Goal: Feedback & Contribution: Submit feedback/report problem

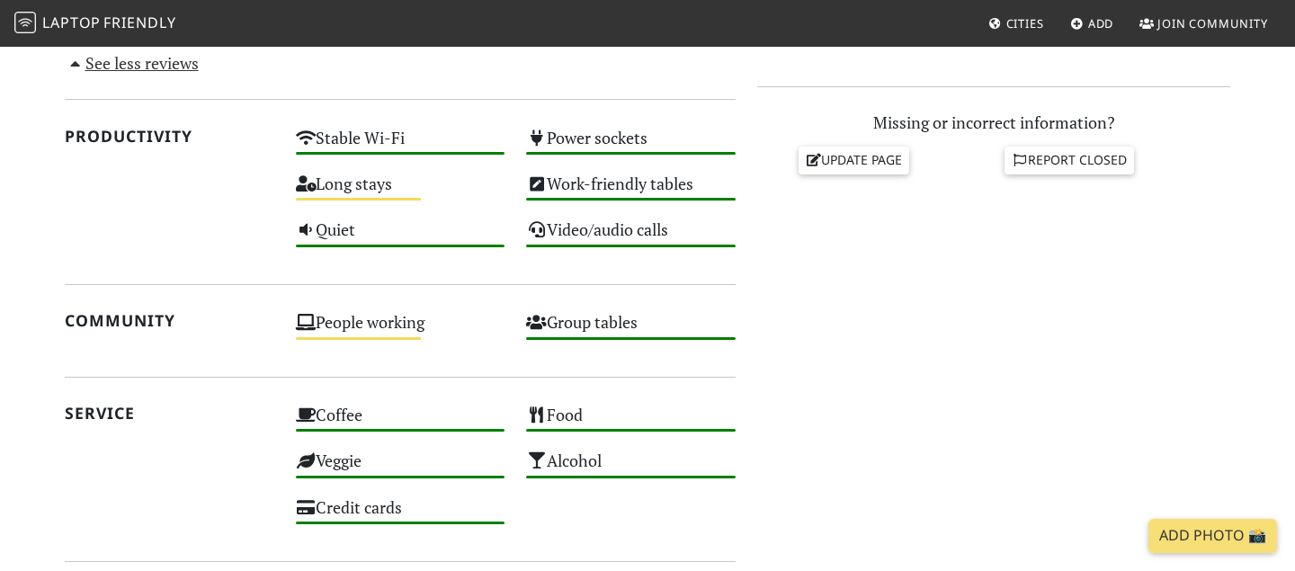
scroll to position [768, 0]
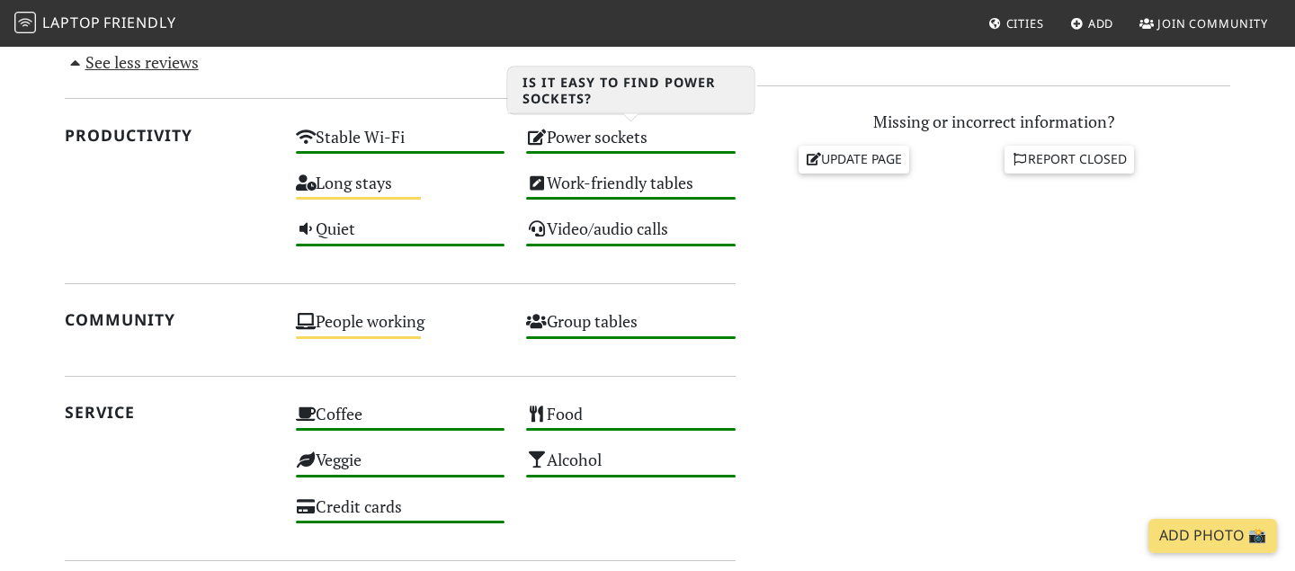
click at [580, 137] on div "Power sockets High" at bounding box center [630, 145] width 231 height 46
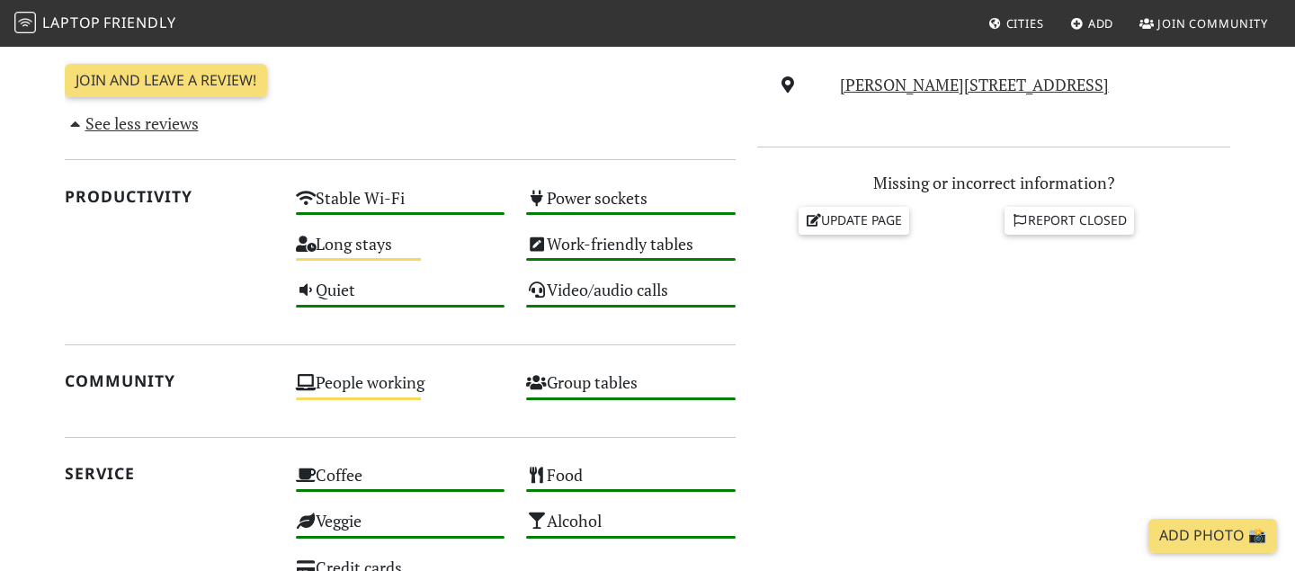
scroll to position [693, 0]
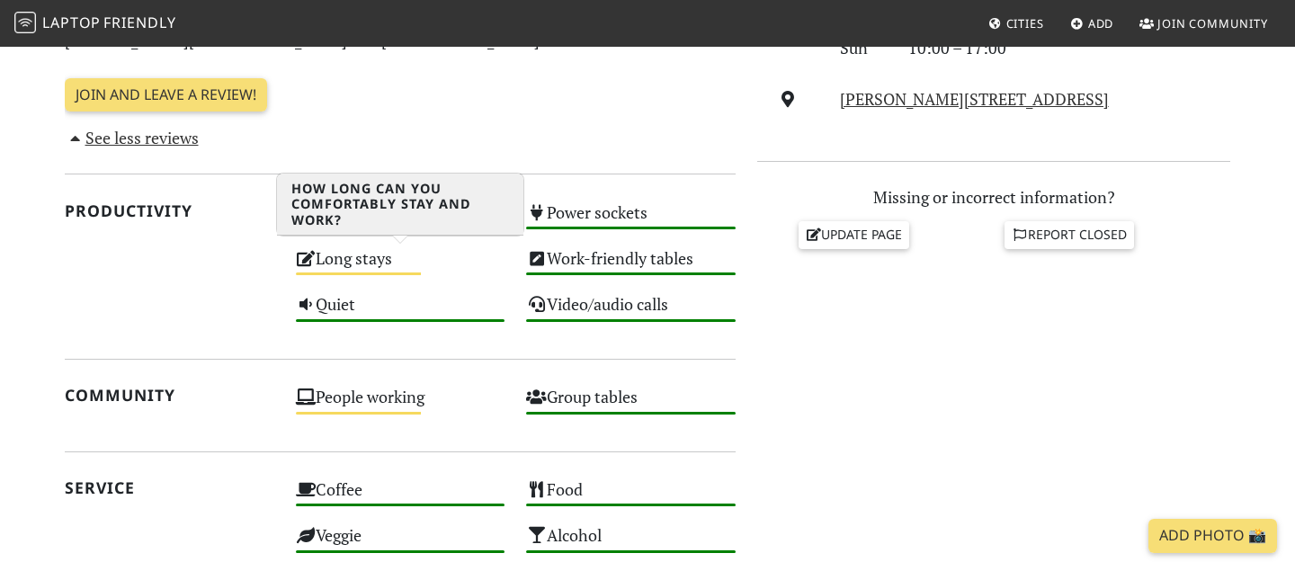
click at [402, 263] on div "Long stays Medium" at bounding box center [400, 267] width 231 height 46
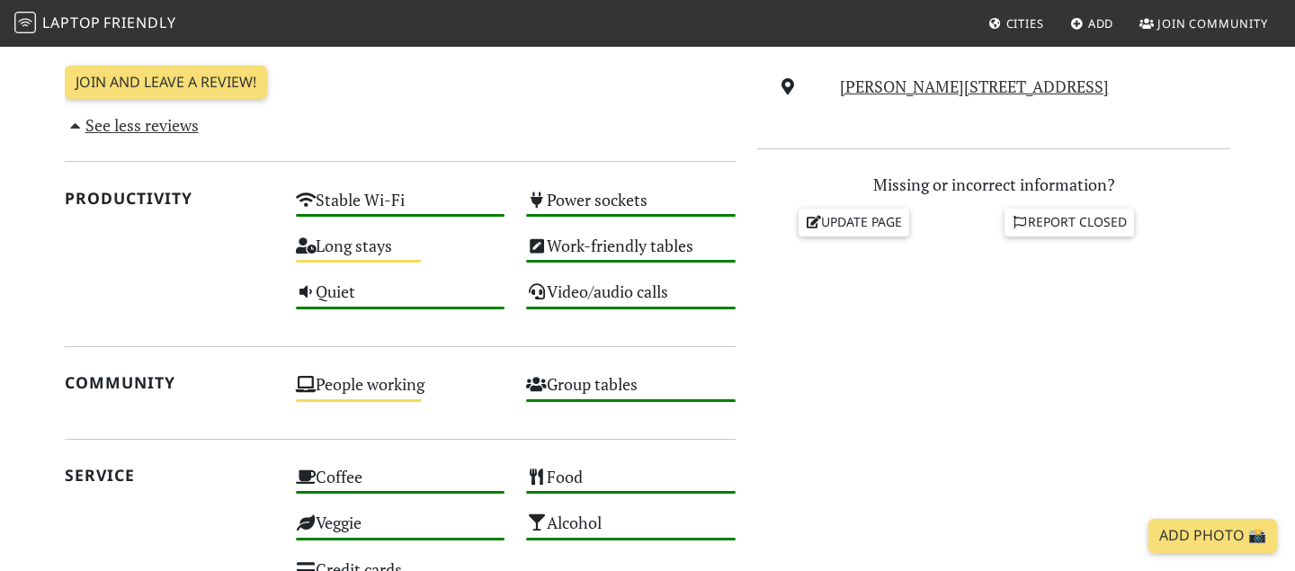
scroll to position [704, 0]
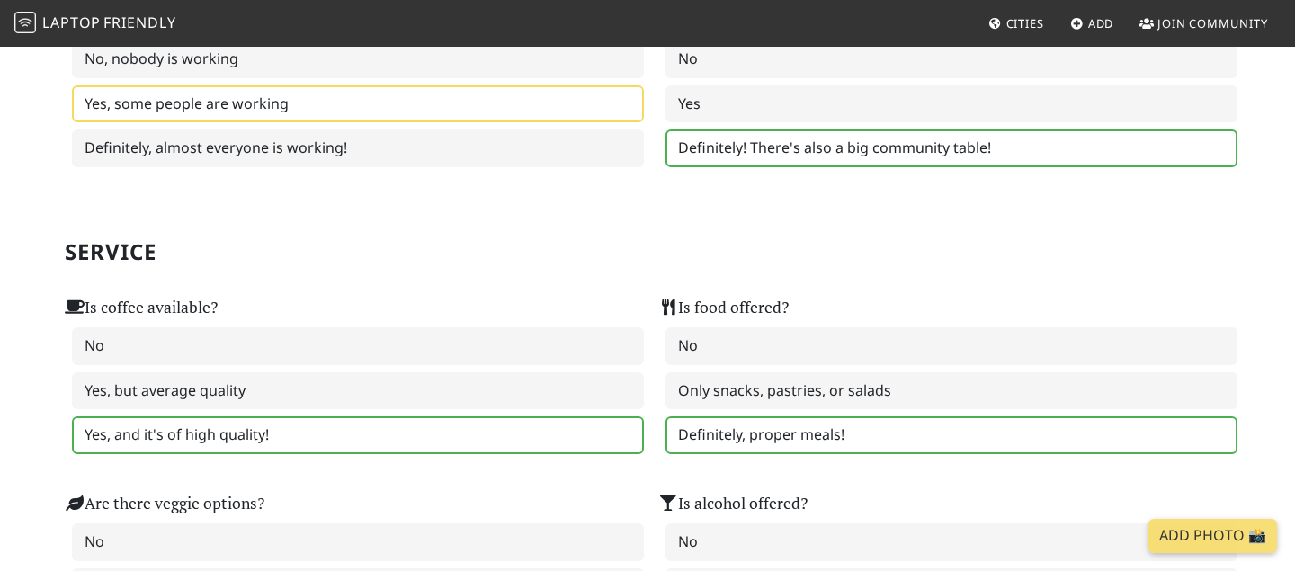
scroll to position [975, 0]
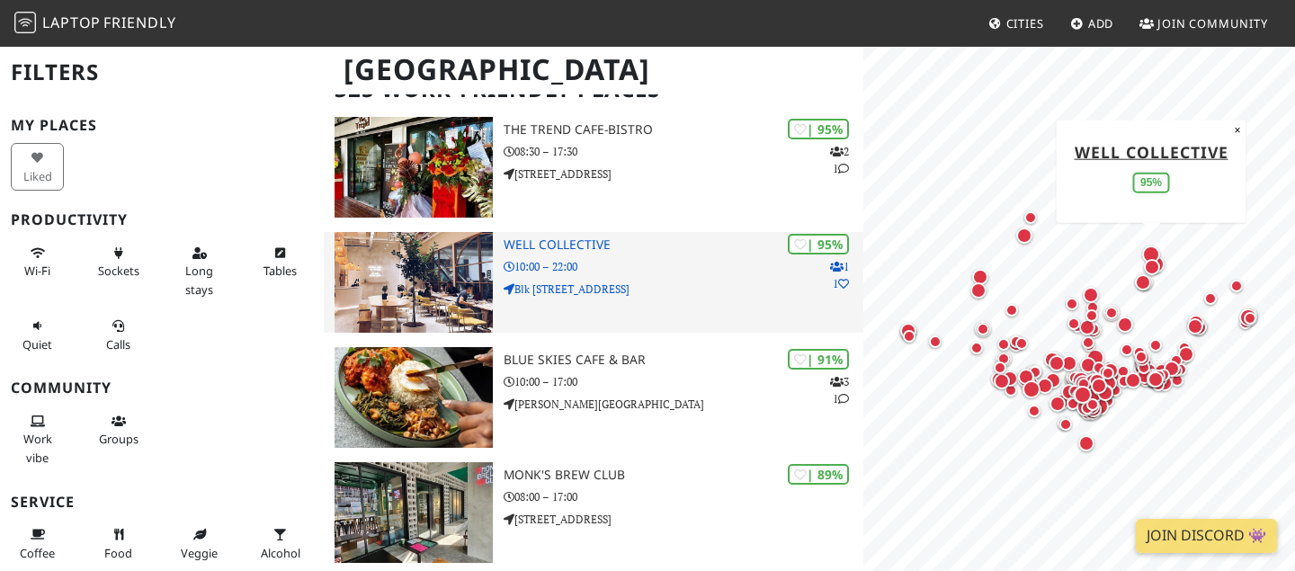
scroll to position [150, 0]
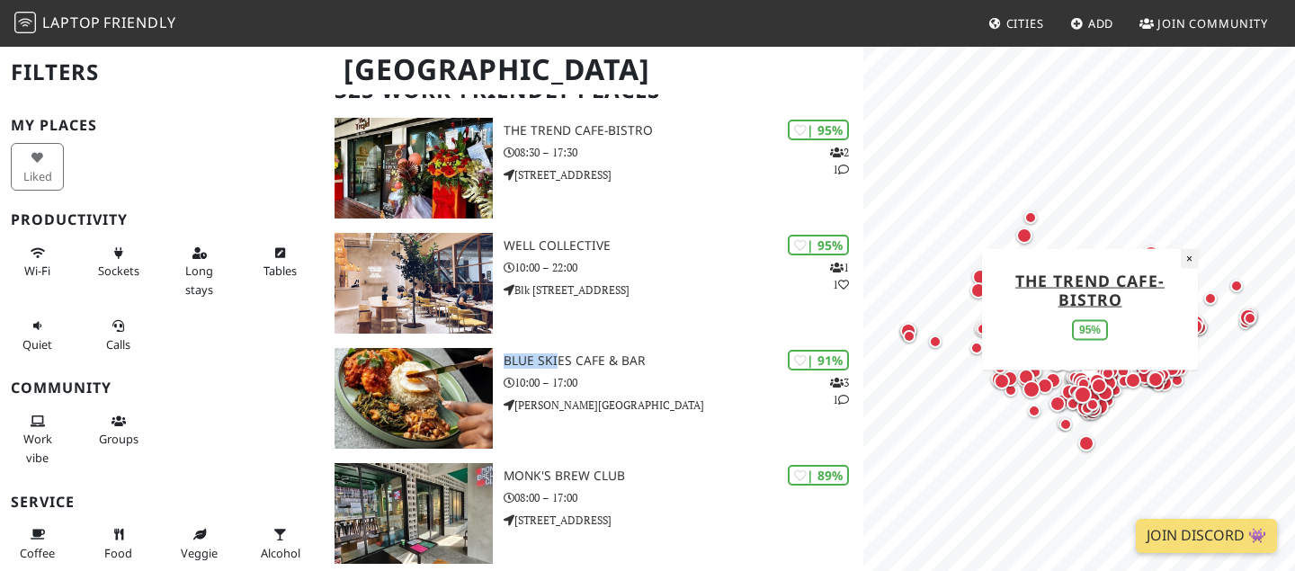
click at [1188, 258] on button "×" at bounding box center [1189, 258] width 17 height 20
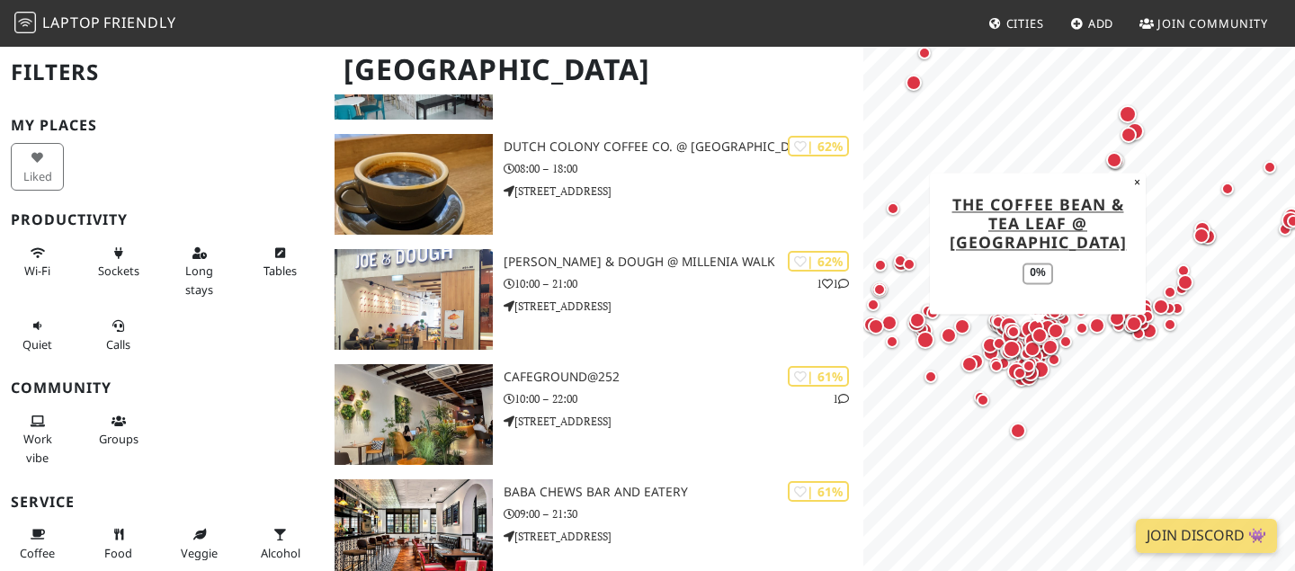
scroll to position [9112, 0]
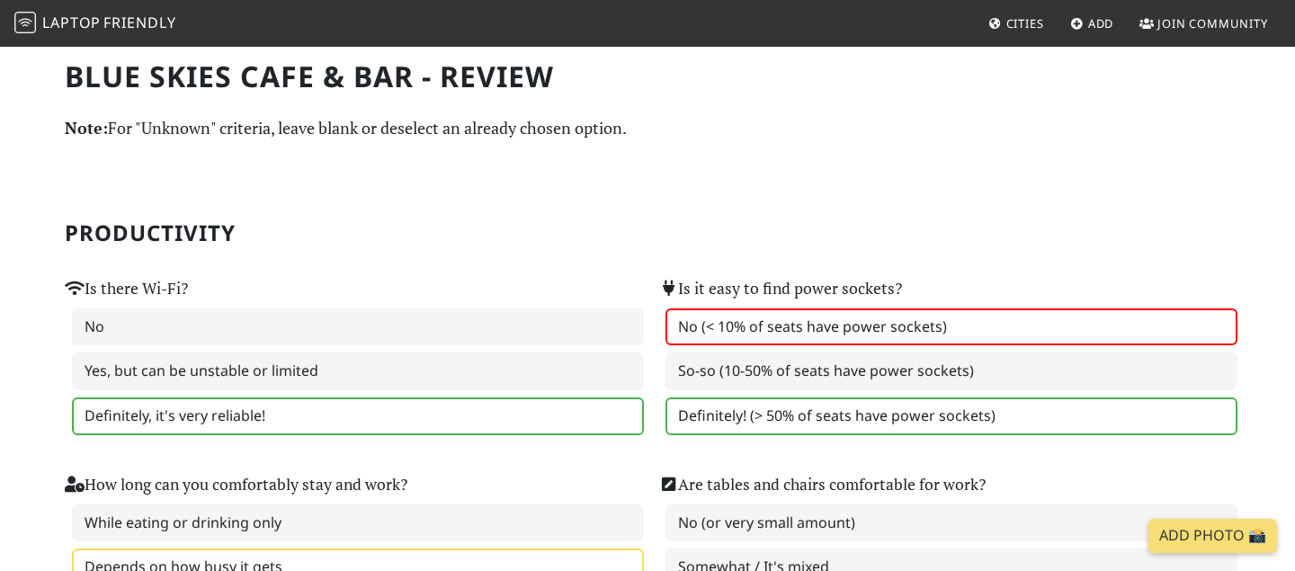
click at [718, 327] on label "No (< 10% of seats have power sockets)" at bounding box center [952, 328] width 572 height 38
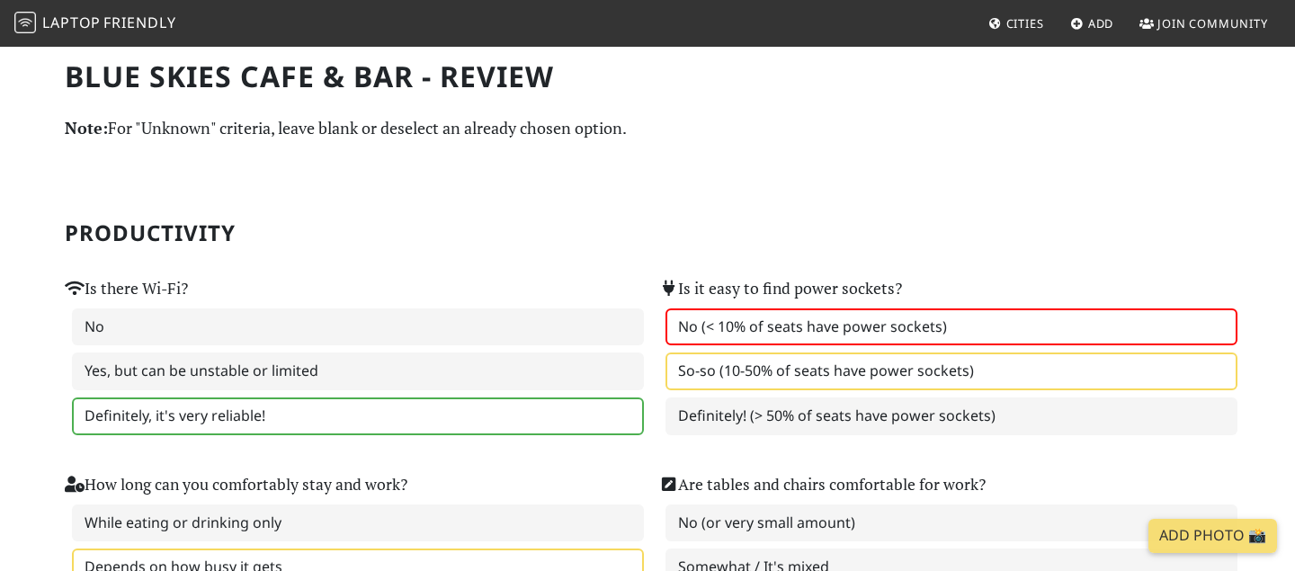
click at [721, 367] on label "So-so (10-50% of seats have power sockets)" at bounding box center [952, 372] width 572 height 38
